Goal: Transaction & Acquisition: Purchase product/service

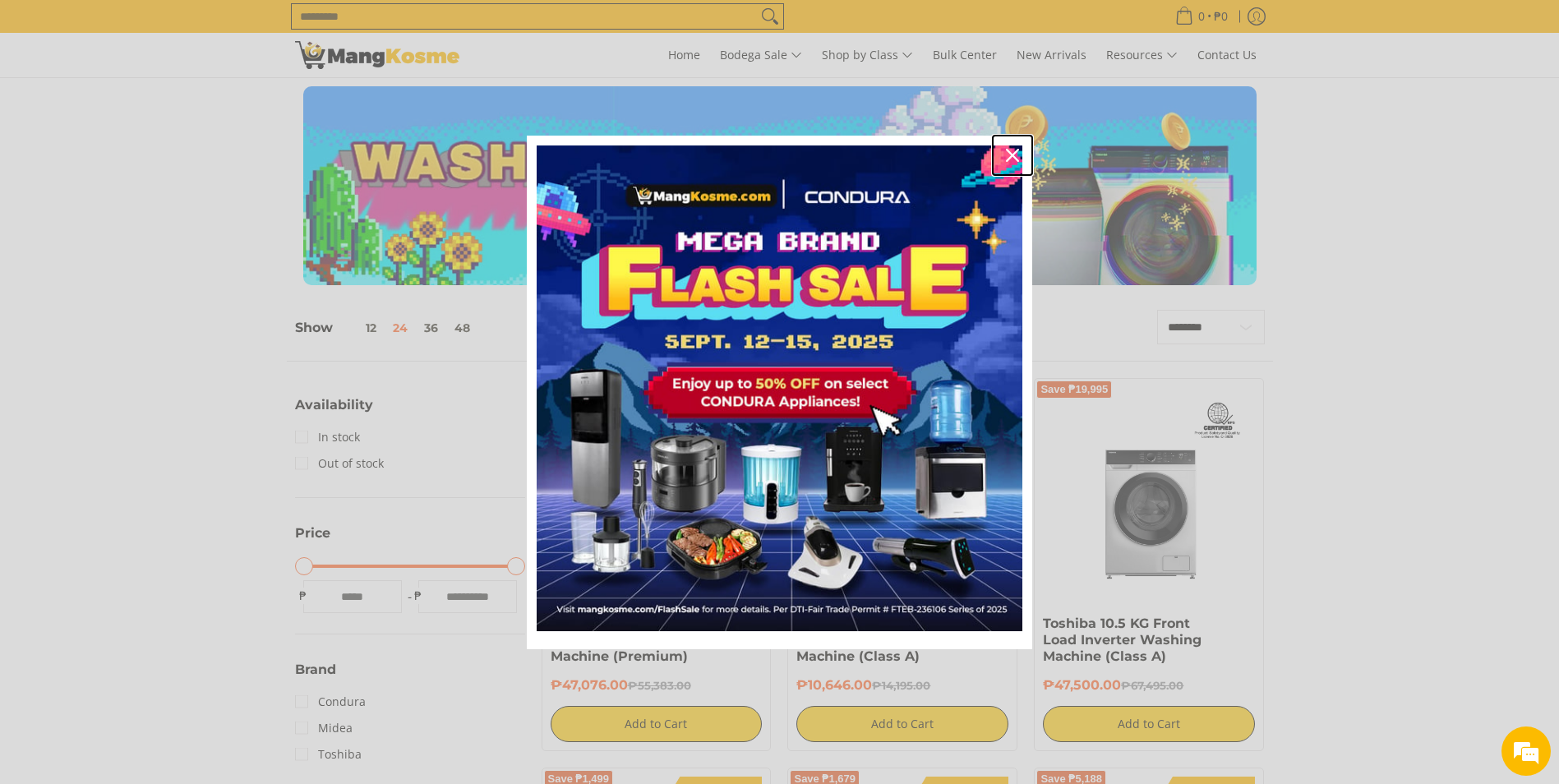
click at [1014, 146] on div "Close" at bounding box center [1013, 155] width 27 height 27
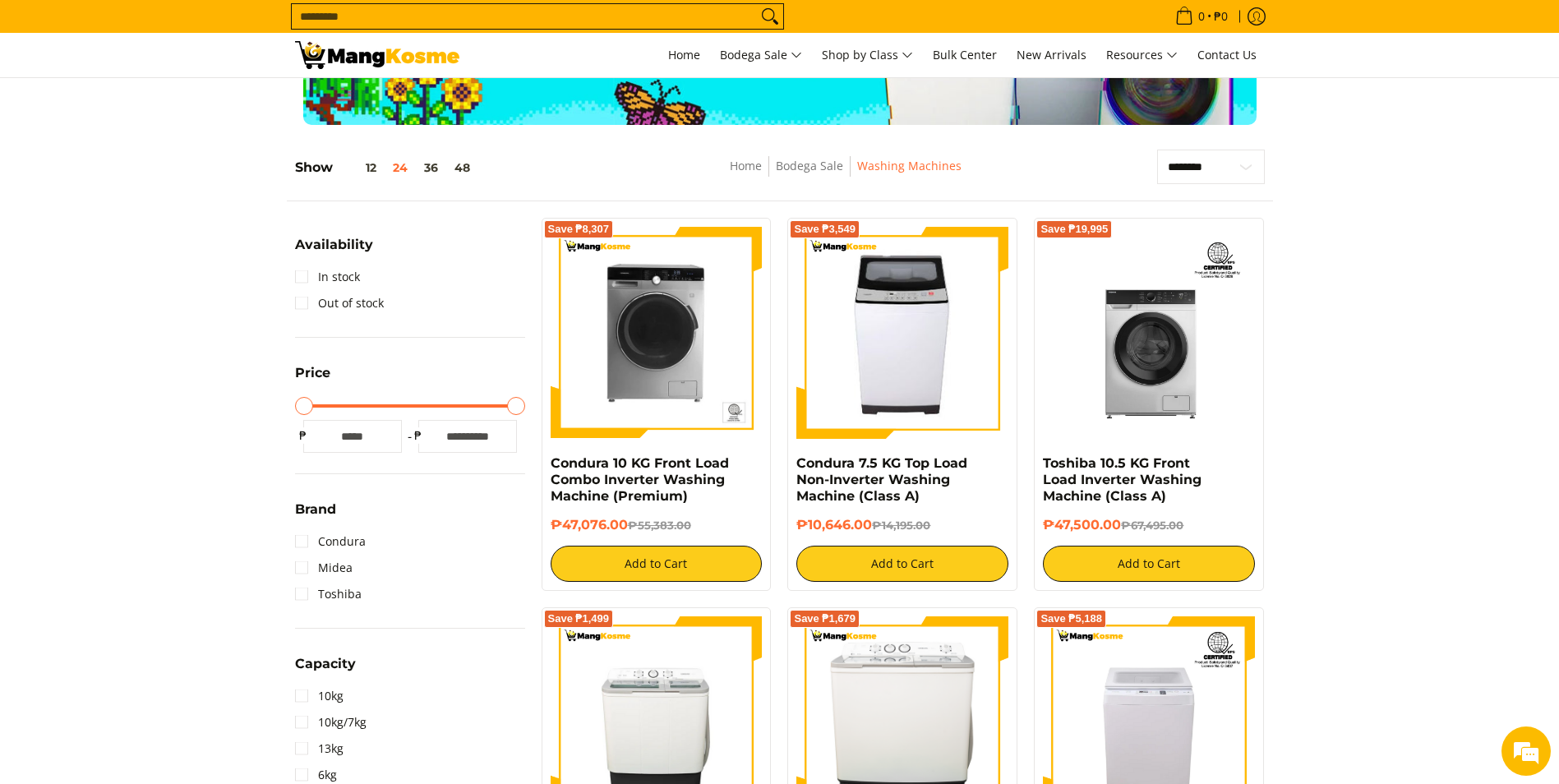
scroll to position [159, 0]
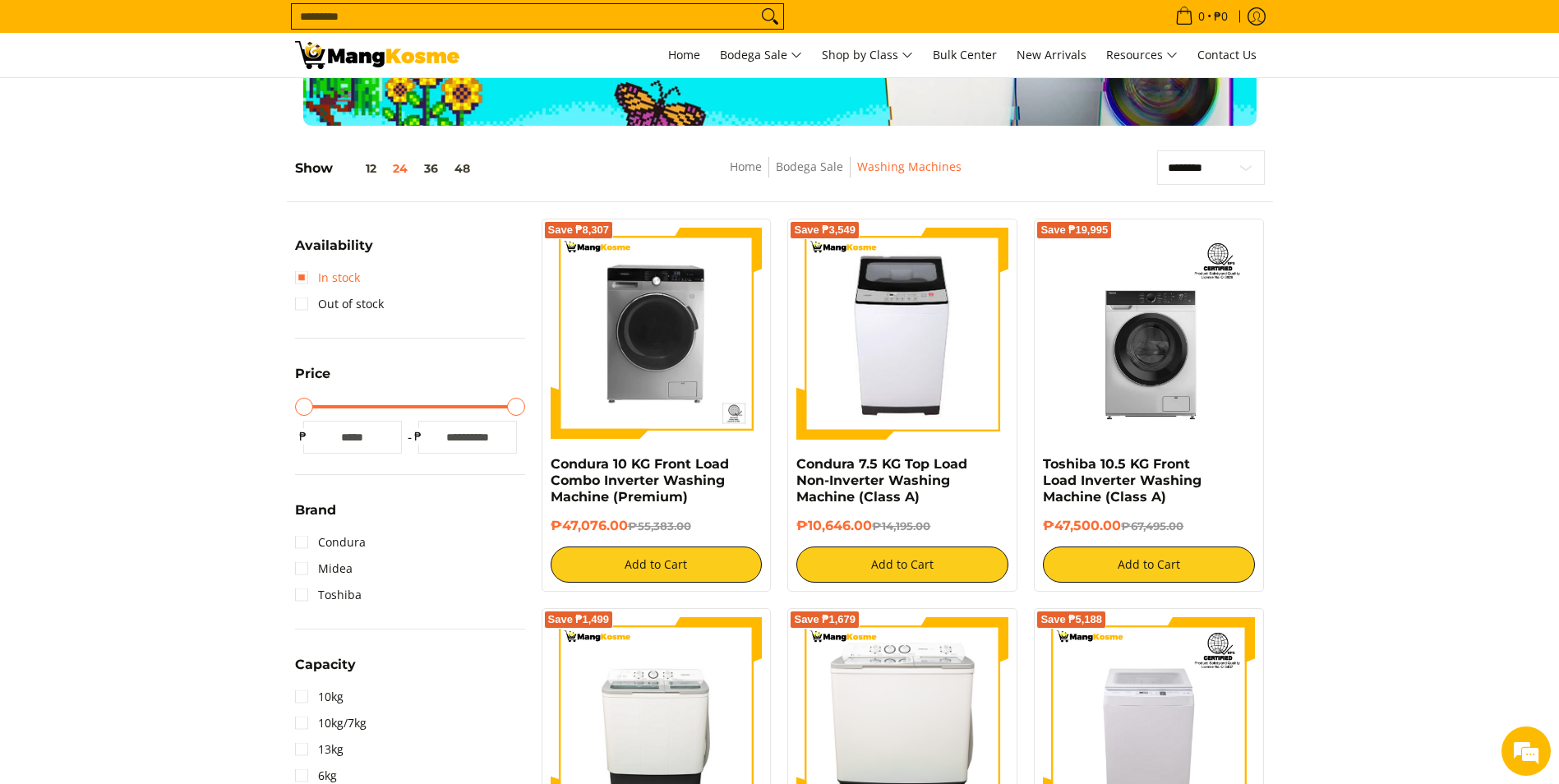
click at [304, 274] on link "In stock" at bounding box center [328, 278] width 65 height 27
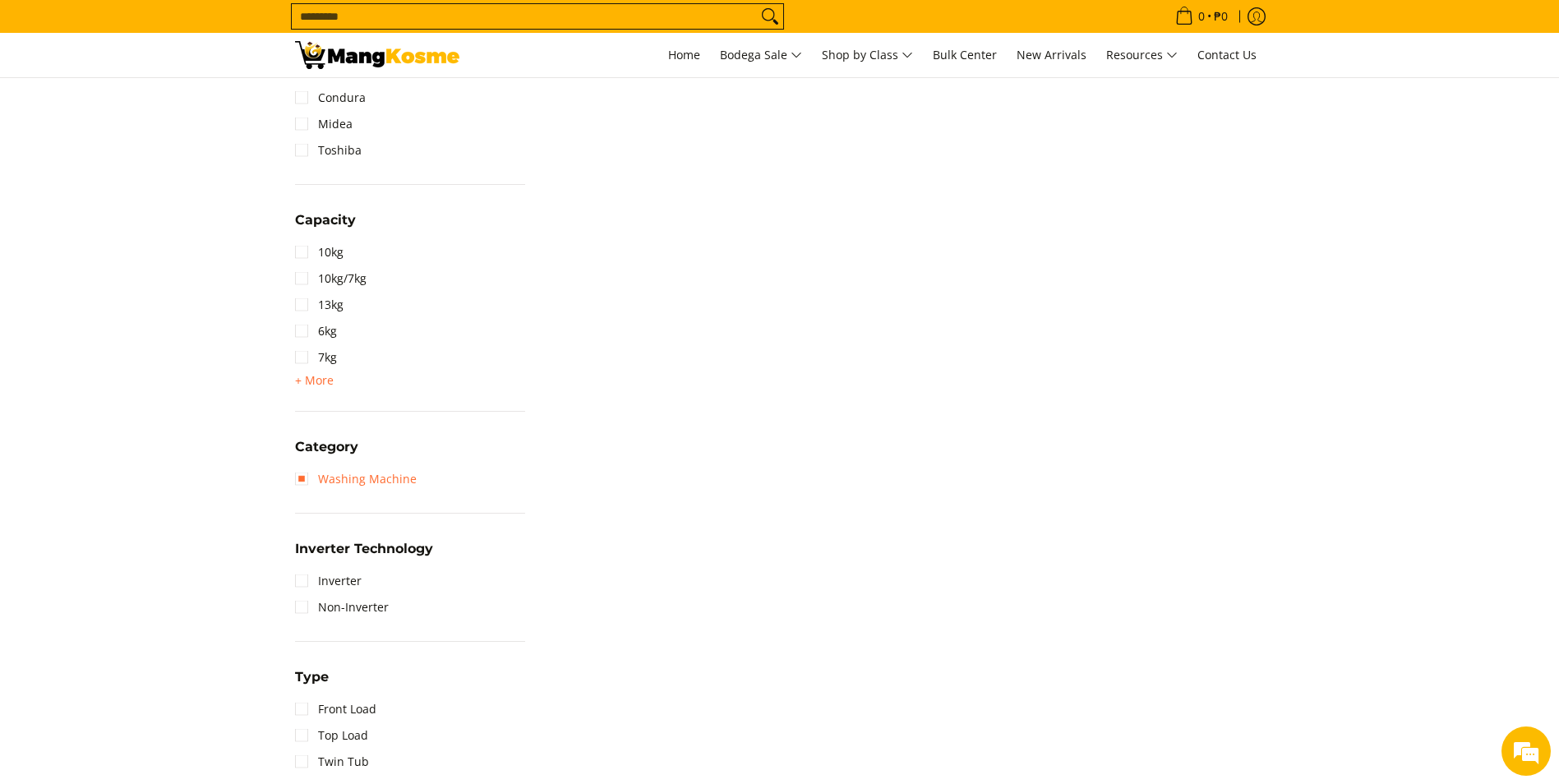
scroll to position [702, 0]
click at [308, 359] on link "7kg" at bounding box center [316, 357] width 42 height 27
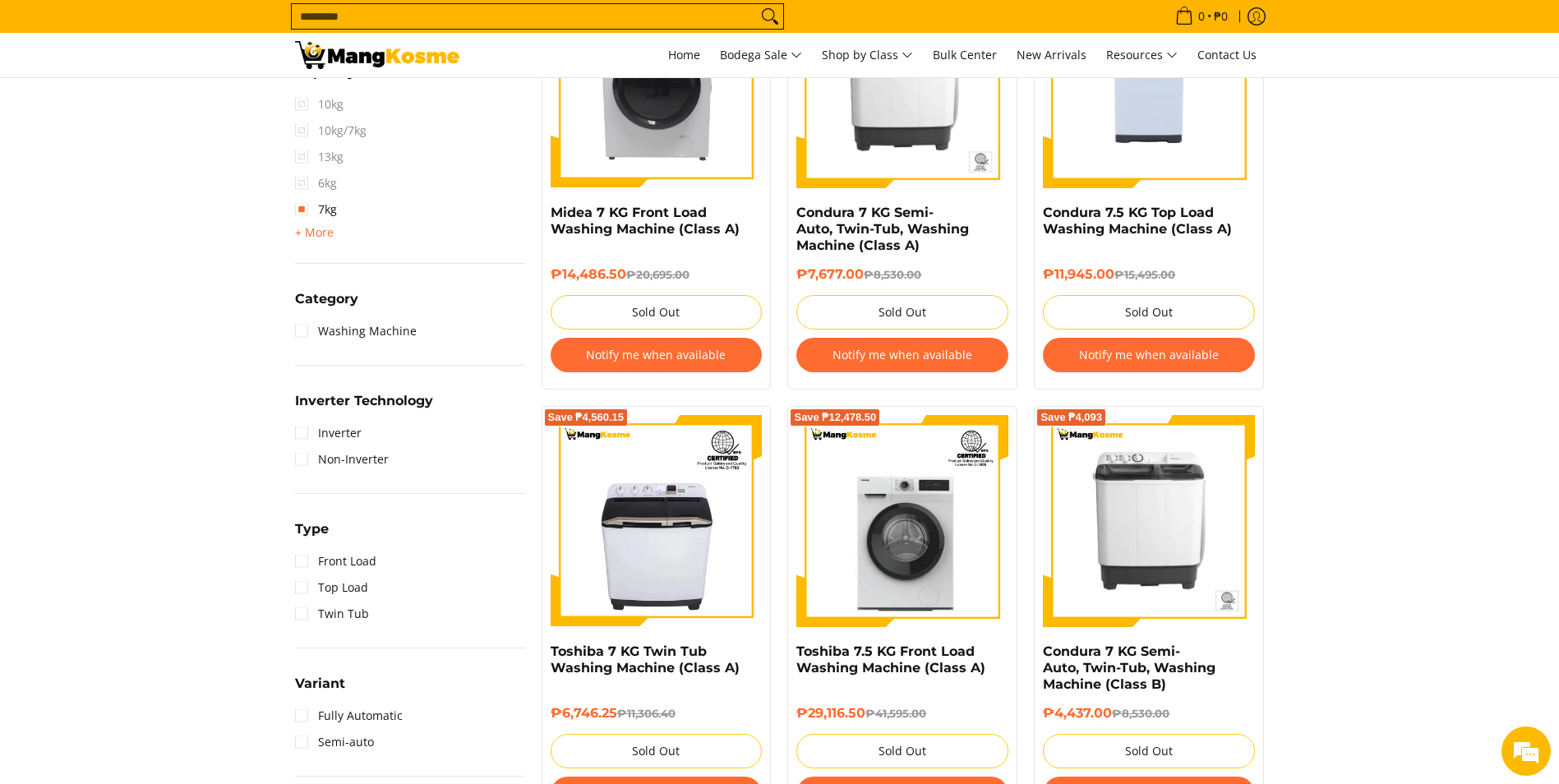
scroll to position [852, 0]
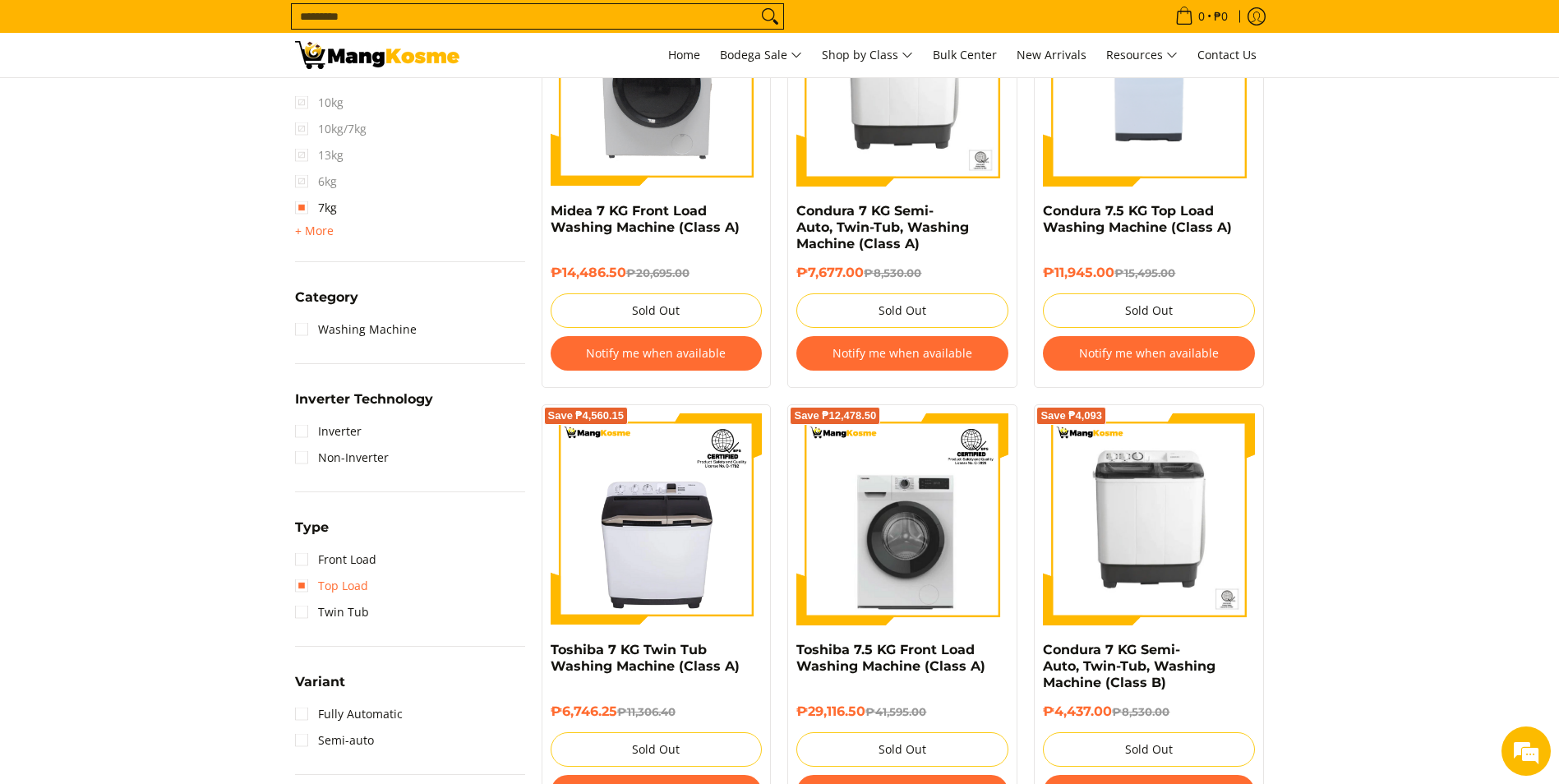
click at [308, 587] on link "Top Load" at bounding box center [332, 586] width 73 height 27
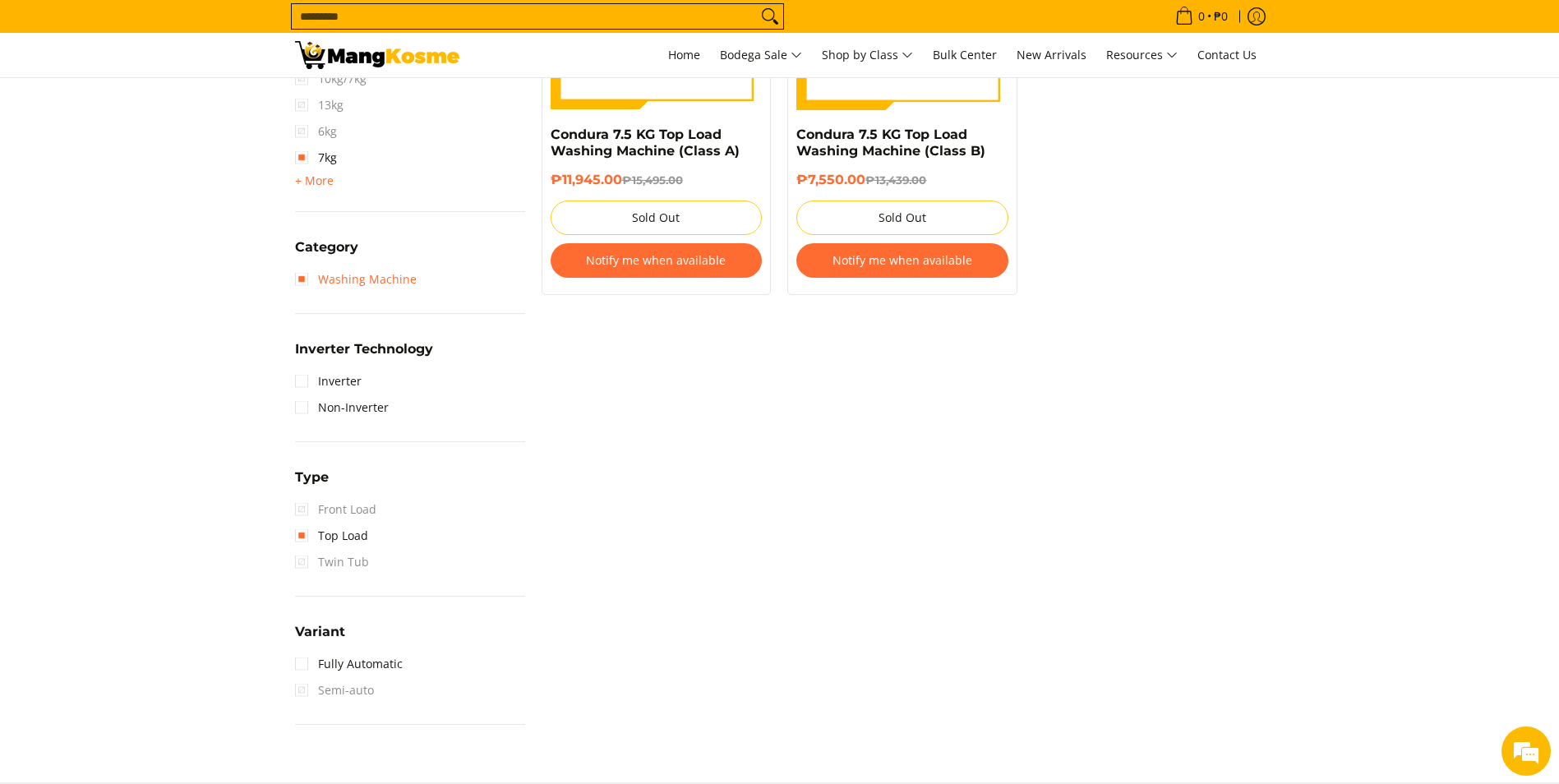
scroll to position [928, 0]
click at [311, 668] on link "Fully Automatic" at bounding box center [349, 663] width 108 height 27
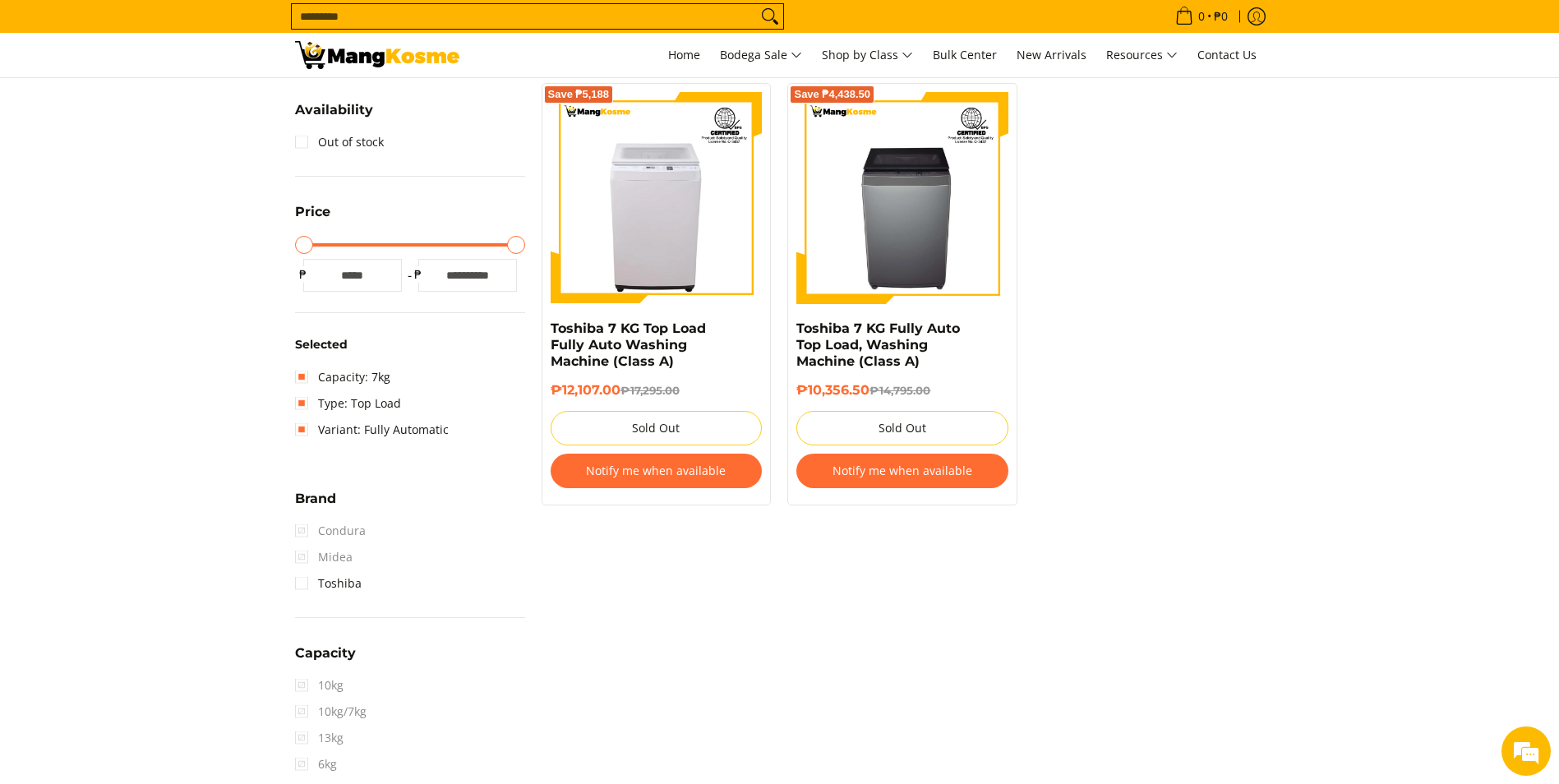
scroll to position [232, 0]
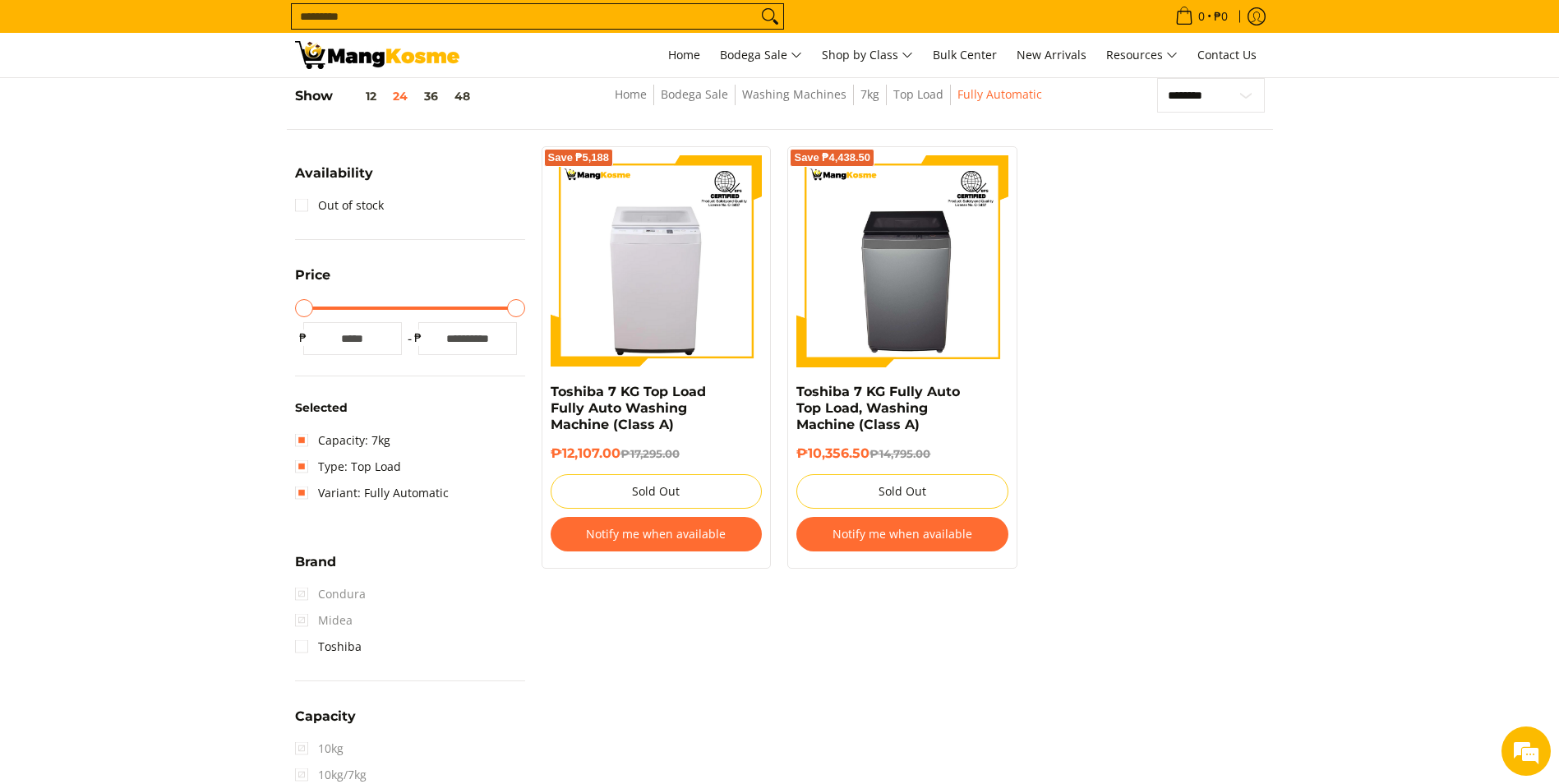
click at [452, 27] on input "Search..." at bounding box center [525, 17] width 465 height 25
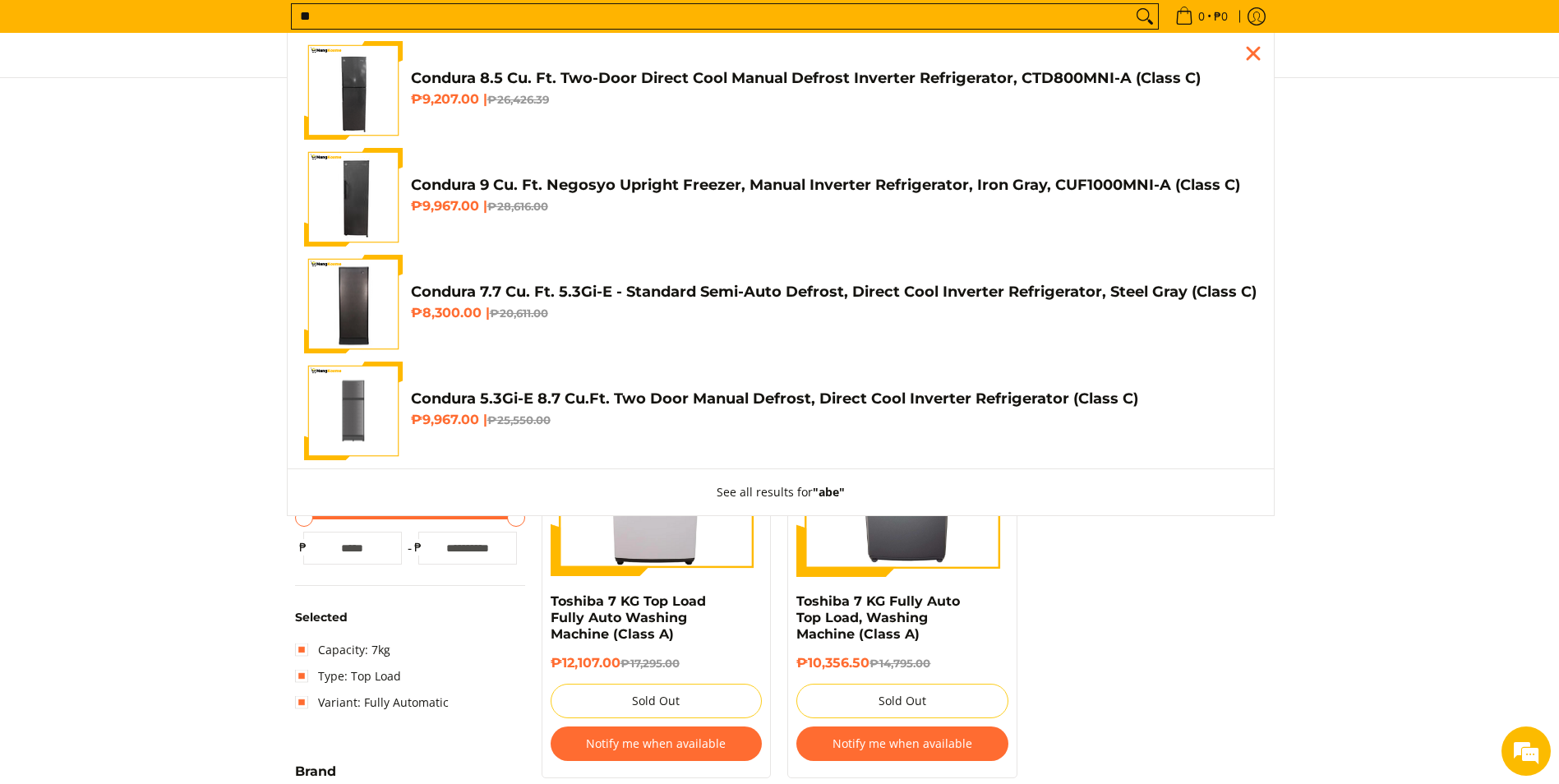
scroll to position [0, 0]
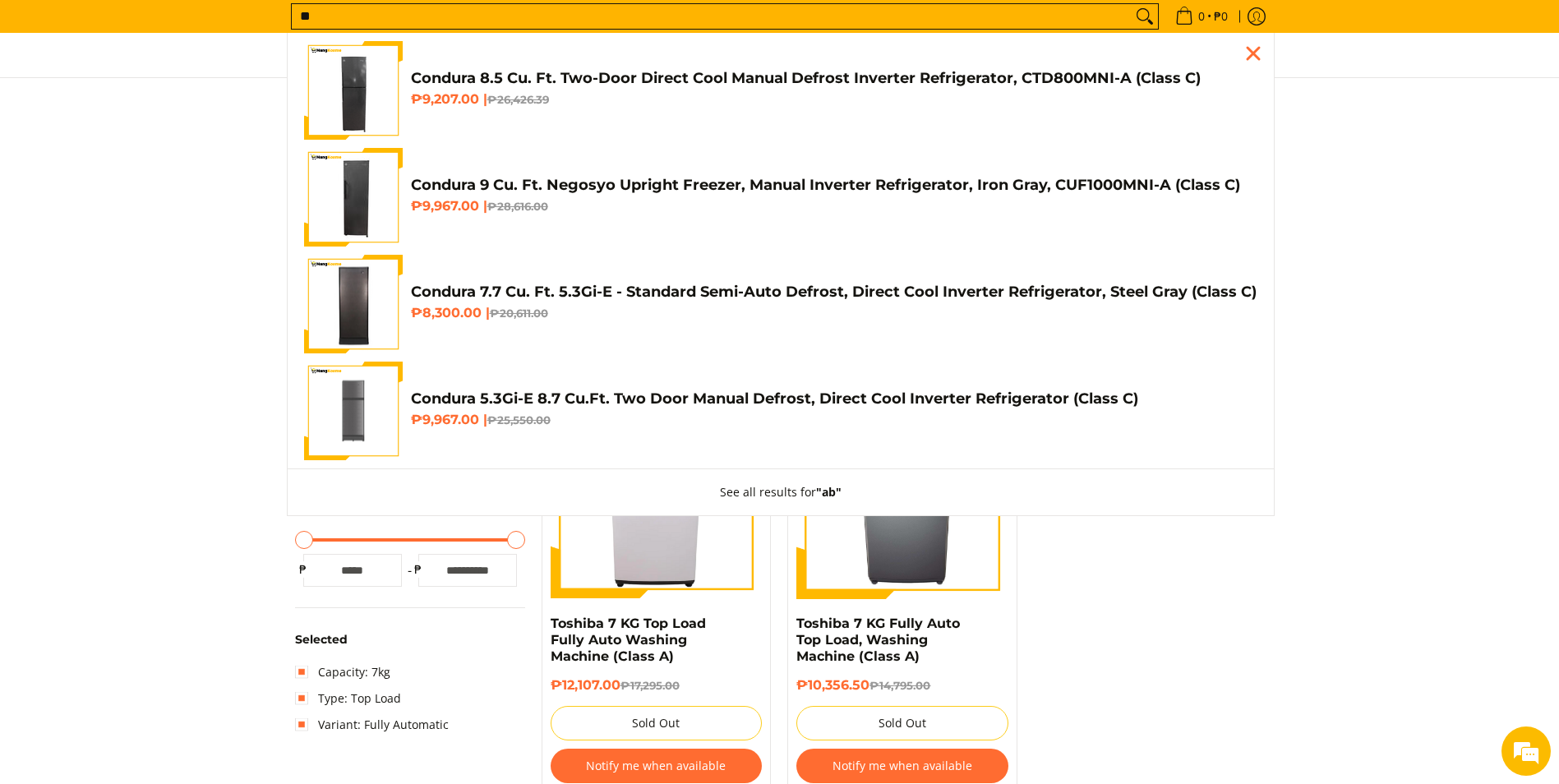
type input "*"
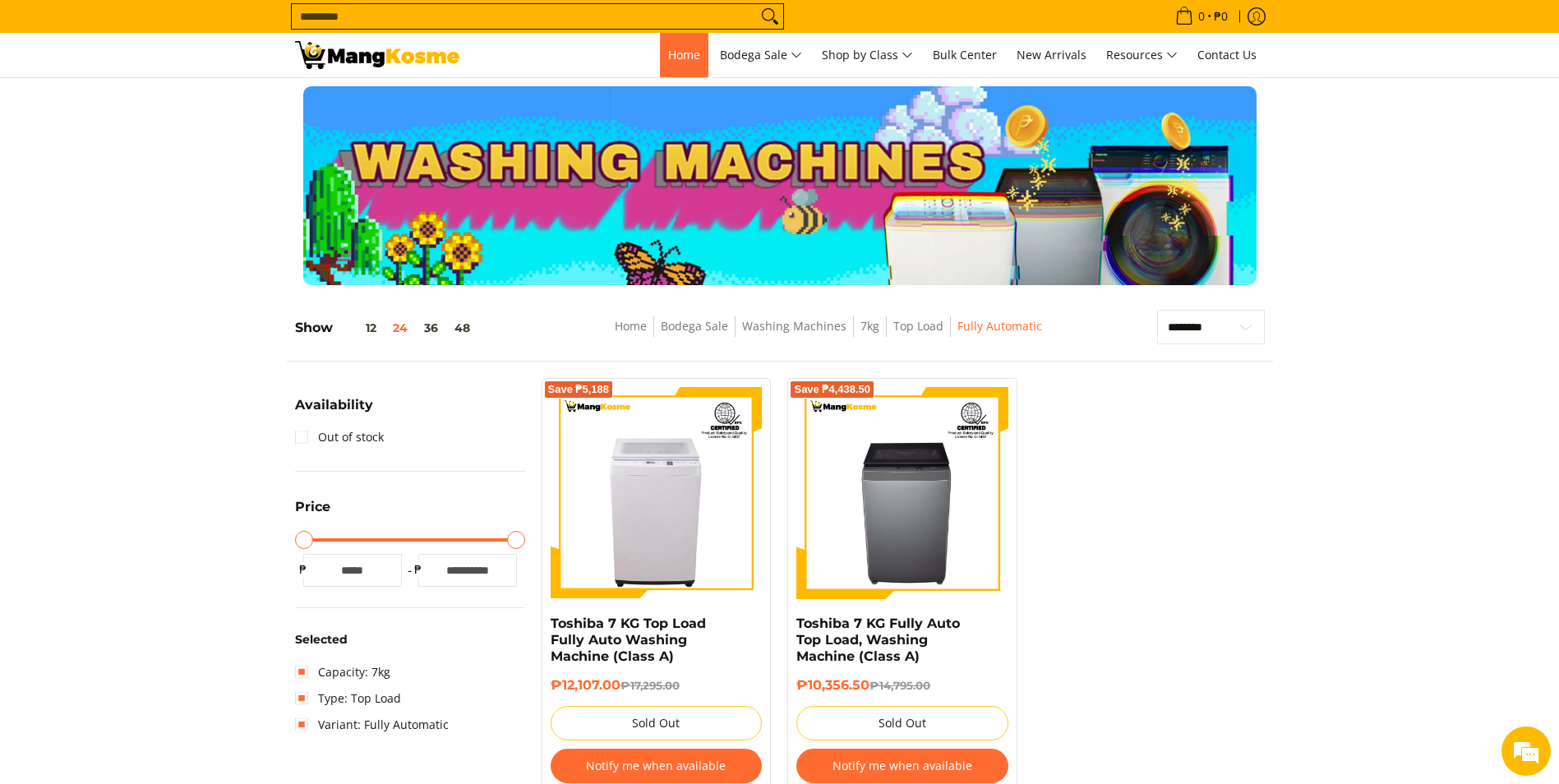
click at [669, 52] on span "Home" at bounding box center [684, 54] width 32 height 16
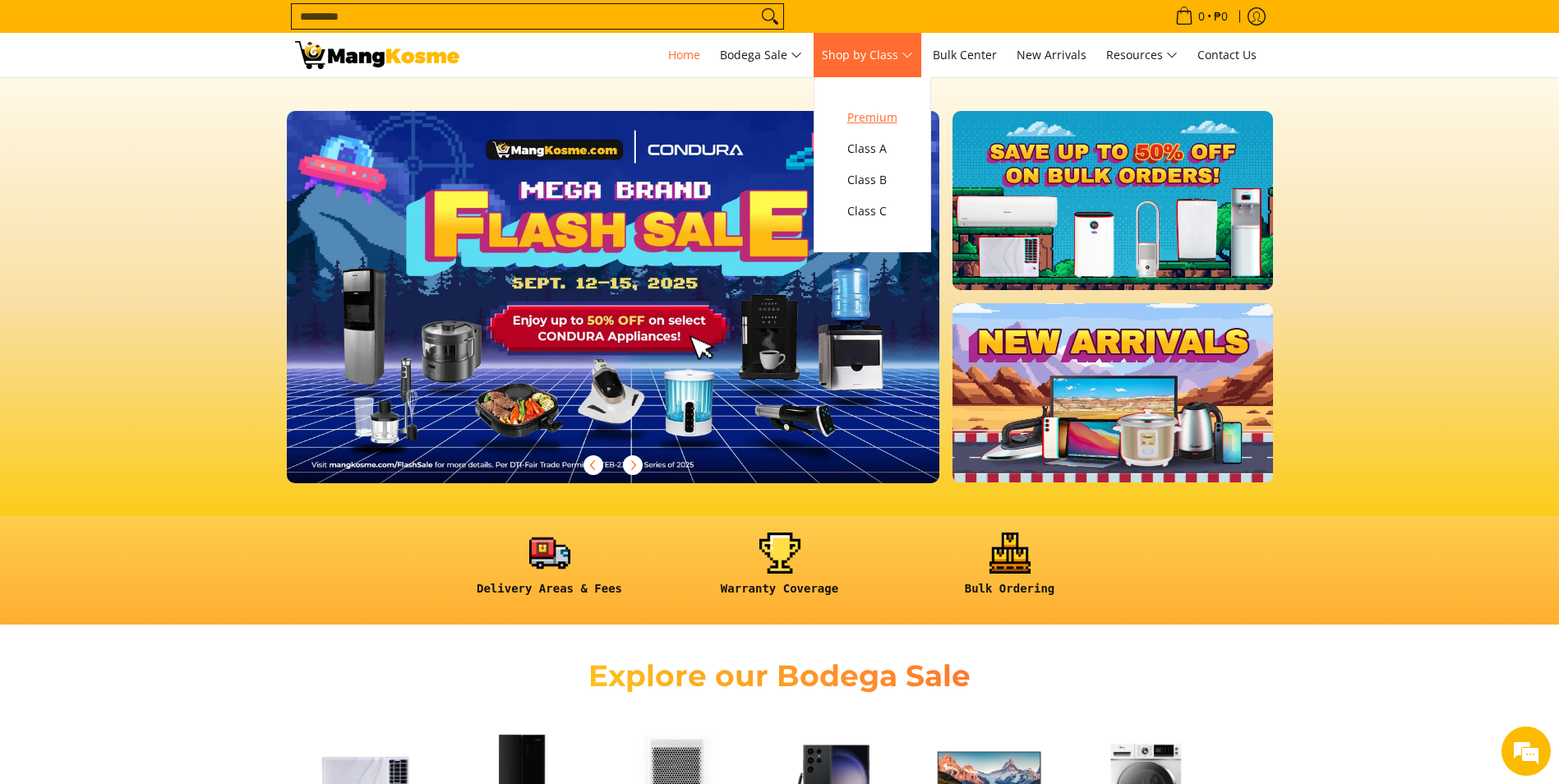
click at [881, 118] on span "Premium" at bounding box center [873, 118] width 50 height 21
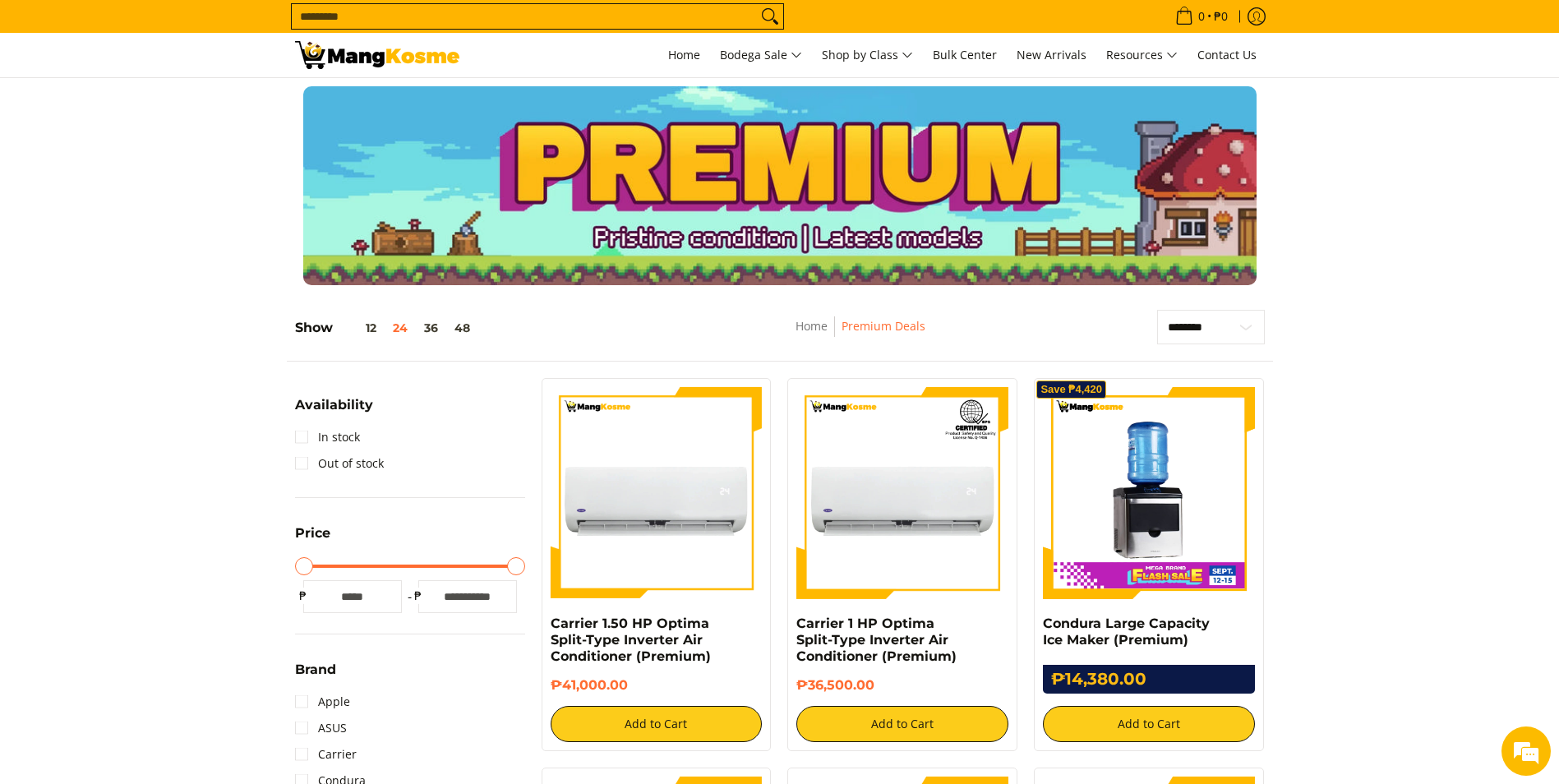
scroll to position [244, 0]
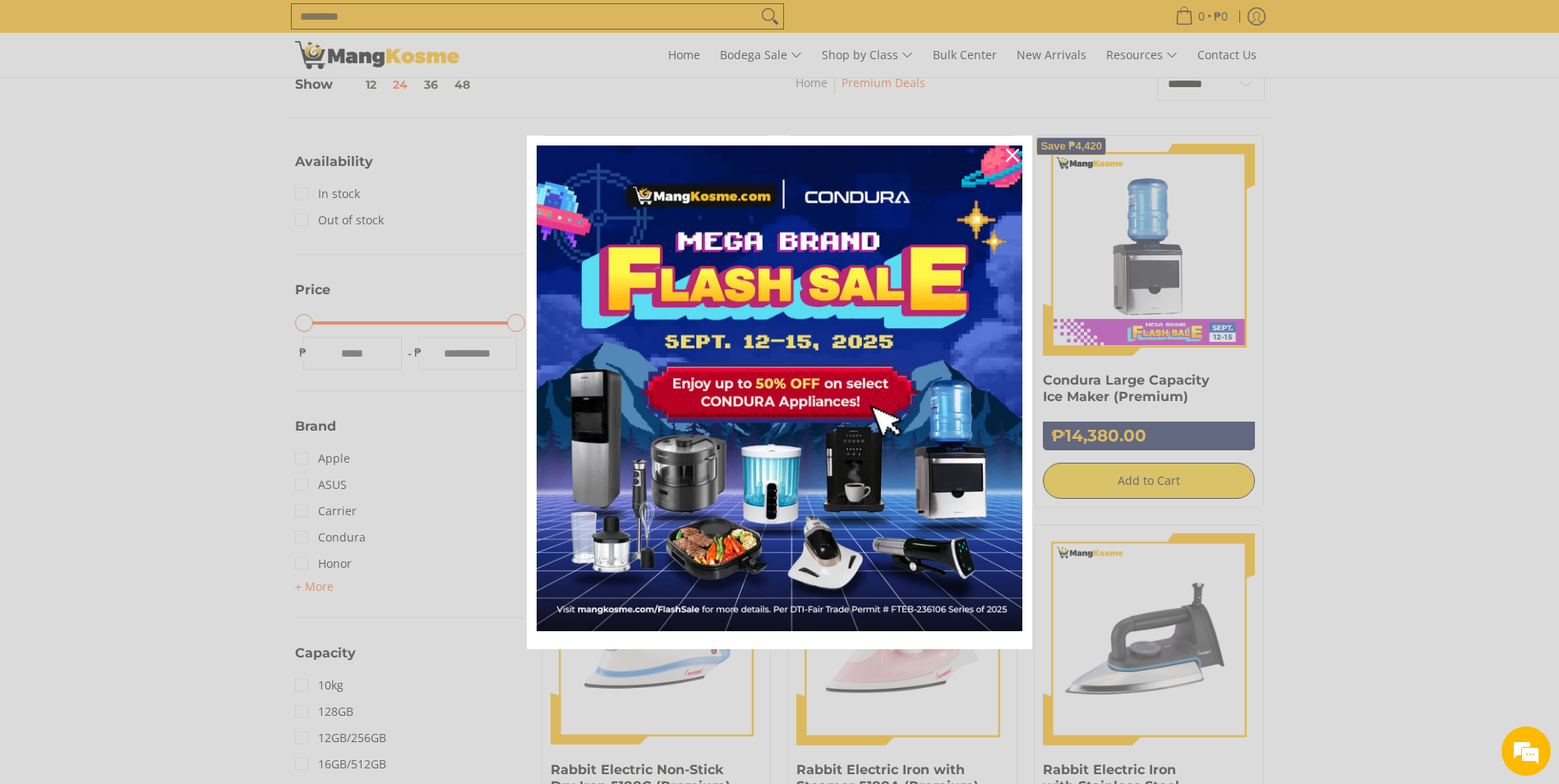
click at [300, 186] on div "Marketing offer form" at bounding box center [779, 392] width 1559 height 784
click at [1013, 155] on icon "close icon" at bounding box center [1013, 155] width 13 height 13
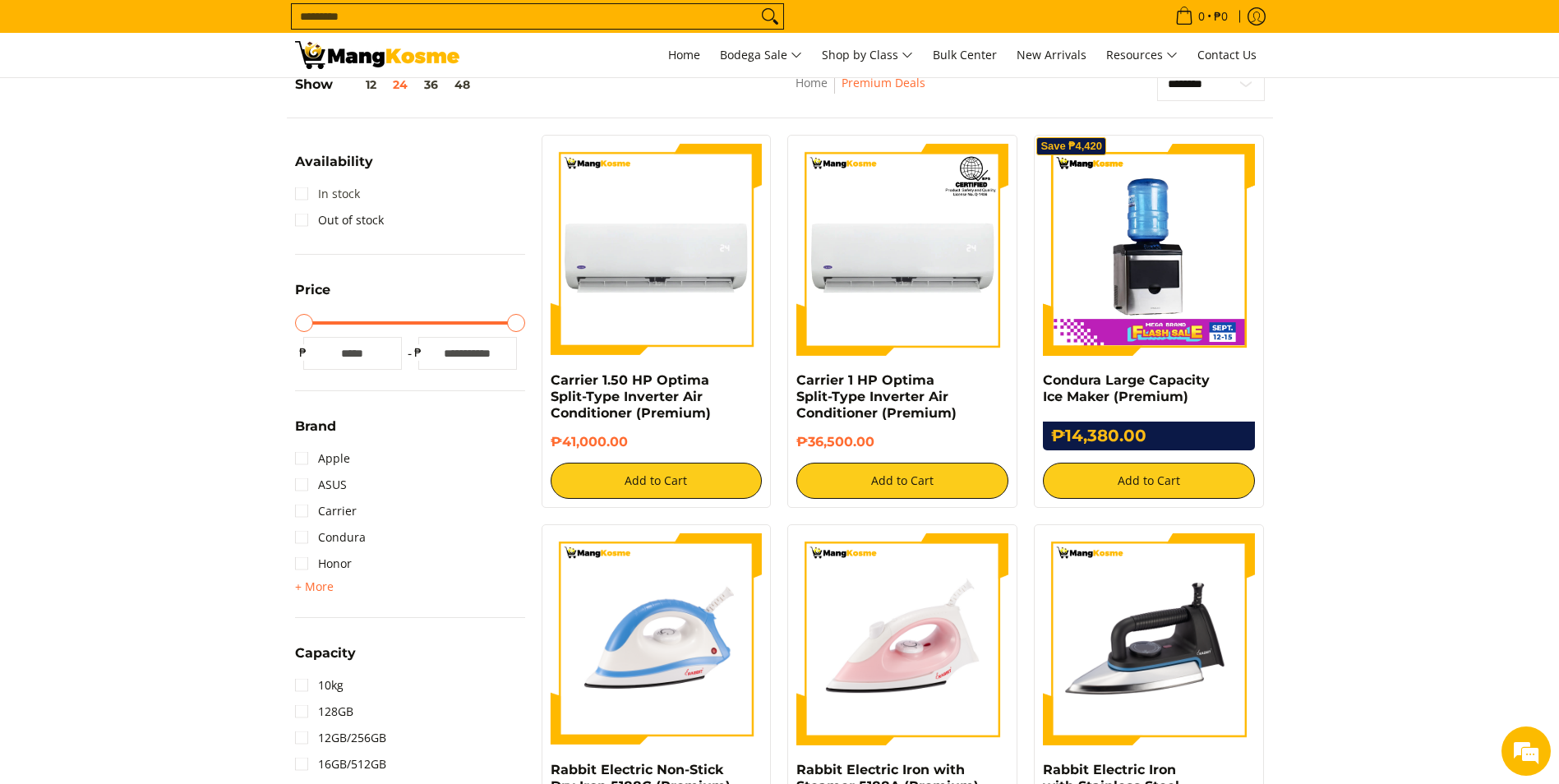
scroll to position [0, 0]
click at [303, 194] on link "In stock" at bounding box center [328, 194] width 65 height 27
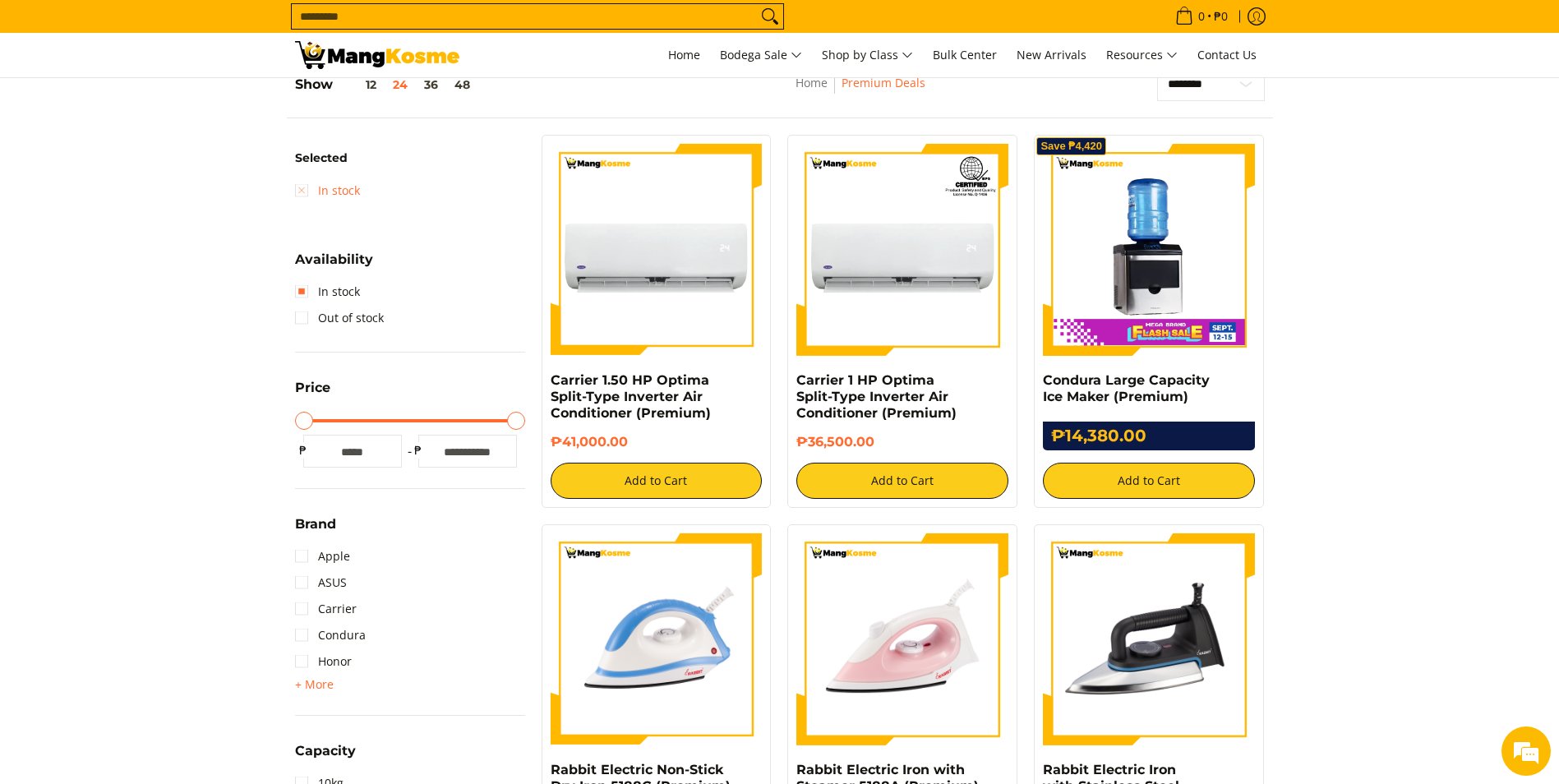
scroll to position [232, 0]
